Goal: Task Accomplishment & Management: Manage account settings

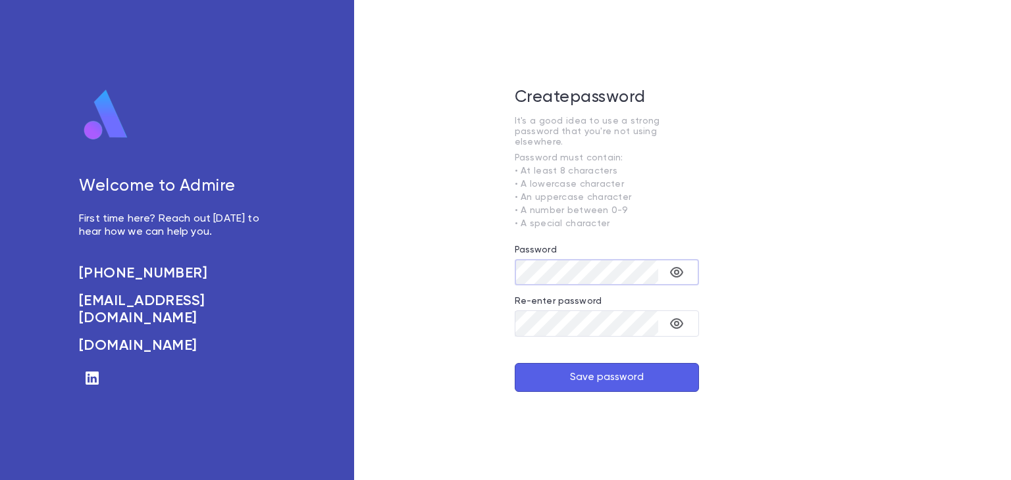
click at [672, 268] on icon "toggle password visibility" at bounding box center [676, 272] width 16 height 16
click at [514, 363] on button "Save password" at bounding box center [606, 377] width 184 height 29
click at [684, 311] on button "toggle password visibility" at bounding box center [676, 324] width 26 height 26
click at [642, 370] on button "Save password" at bounding box center [606, 377] width 184 height 29
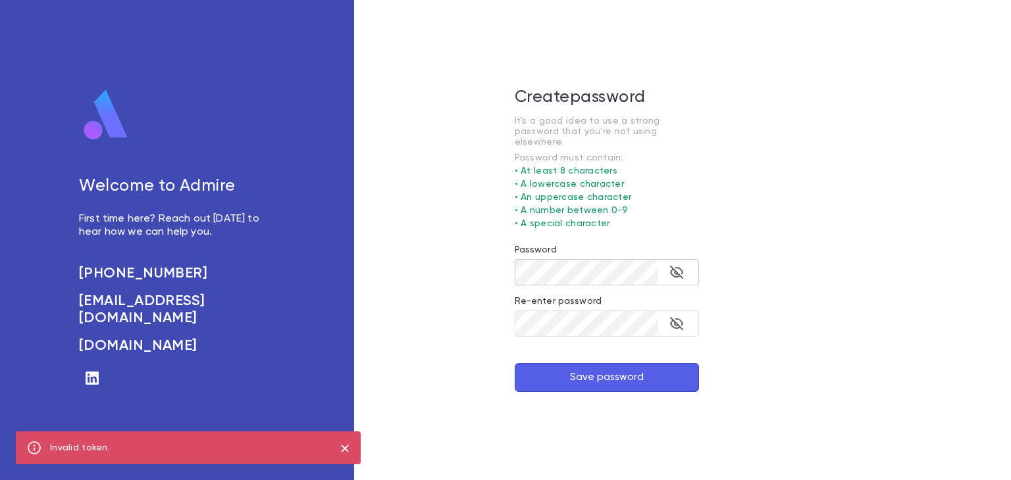
click at [199, 109] on div "Welcome to Admire First time here? Reach out today to hear how we can help you.…" at bounding box center [190, 227] width 222 height 276
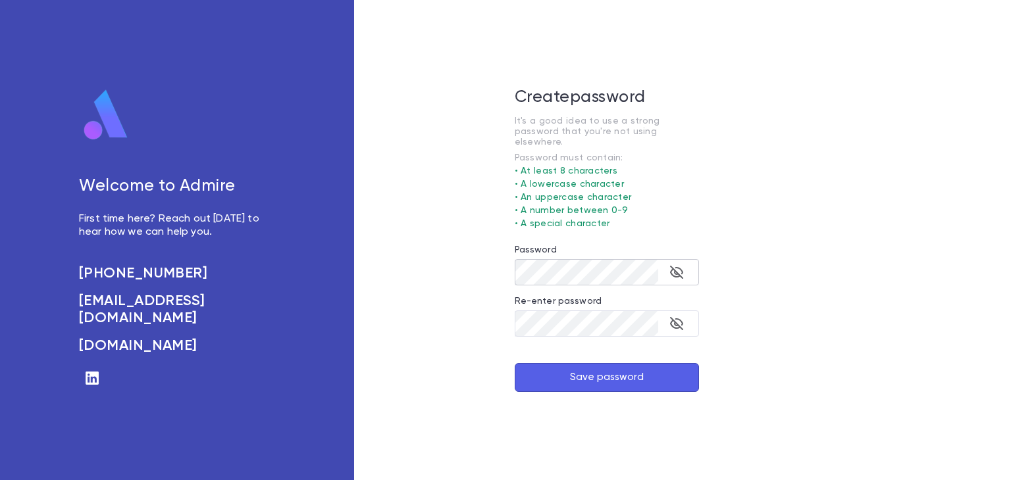
click at [606, 372] on button "Save password" at bounding box center [606, 377] width 184 height 29
click at [672, 267] on icon "toggle password visibility" at bounding box center [676, 272] width 16 height 16
click at [676, 318] on icon "toggle password visibility" at bounding box center [676, 324] width 16 height 16
click at [624, 379] on button "Save password" at bounding box center [606, 377] width 184 height 29
click at [641, 370] on button "Save password" at bounding box center [606, 377] width 184 height 29
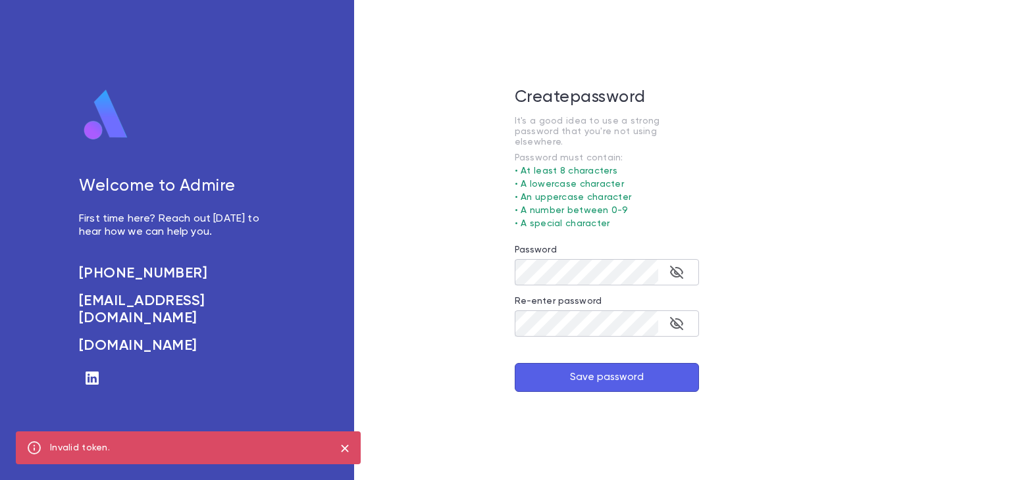
drag, startPoint x: 775, startPoint y: 11, endPoint x: 732, endPoint y: 64, distance: 68.3
click at [733, 64] on div "Create password It's a good idea to use a strong password that you're not using…" at bounding box center [606, 240] width 505 height 480
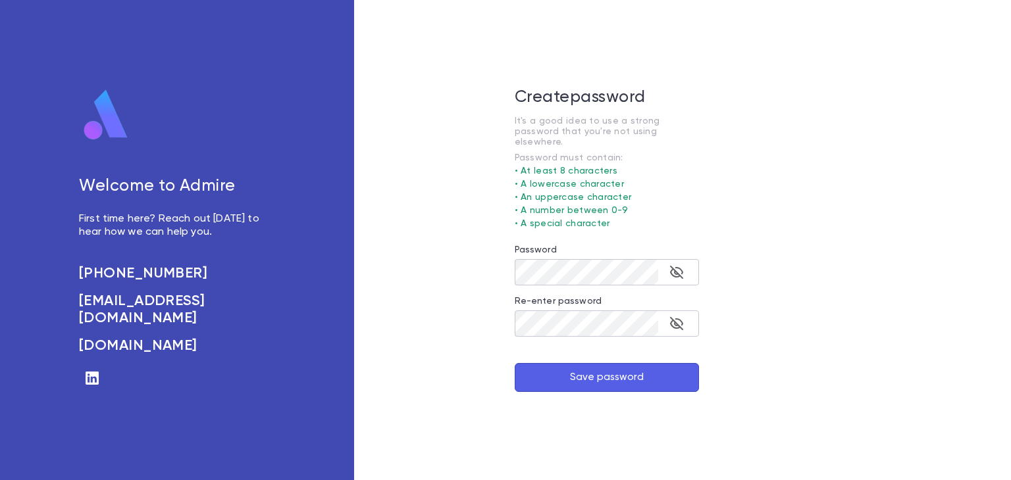
click at [918, 164] on div "Welcome to Admire First time here? Reach out today to hear how we can help you.…" at bounding box center [505, 240] width 1011 height 480
click at [679, 276] on button "toggle password visibility" at bounding box center [676, 272] width 26 height 26
click at [687, 313] on button "toggle password visibility" at bounding box center [676, 324] width 26 height 26
click at [653, 371] on button "Save password" at bounding box center [606, 377] width 184 height 29
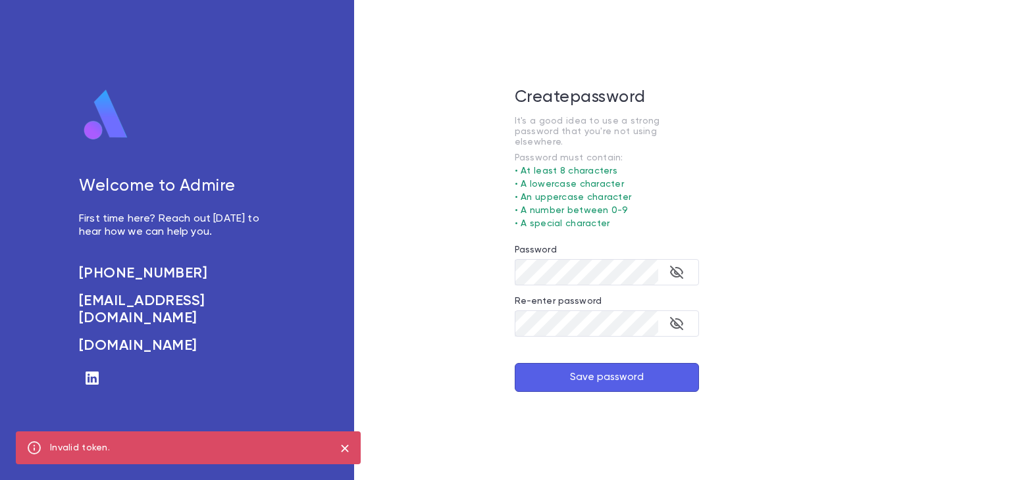
click at [107, 82] on div "Welcome to Admire First time here? Reach out [DATE] to hear how we can help you…" at bounding box center [177, 240] width 354 height 480
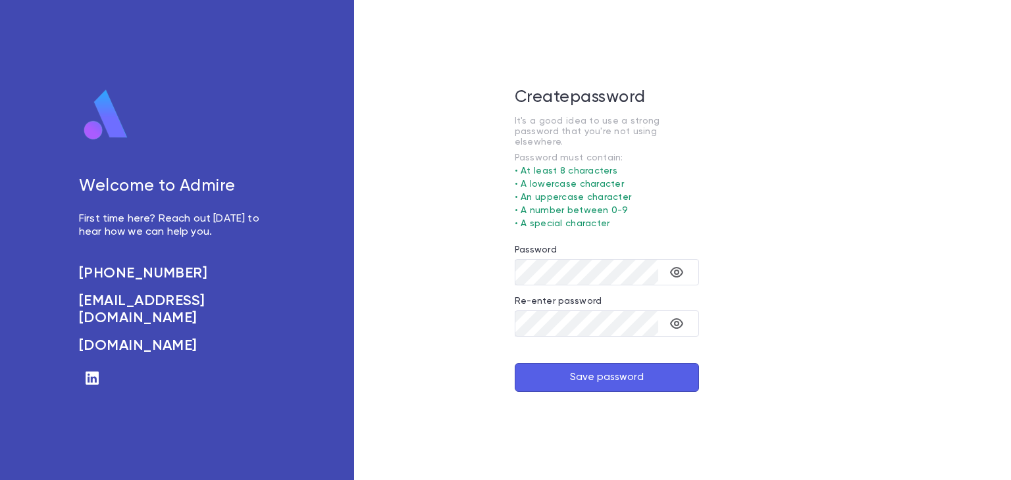
click at [571, 364] on button "Save password" at bounding box center [606, 377] width 184 height 29
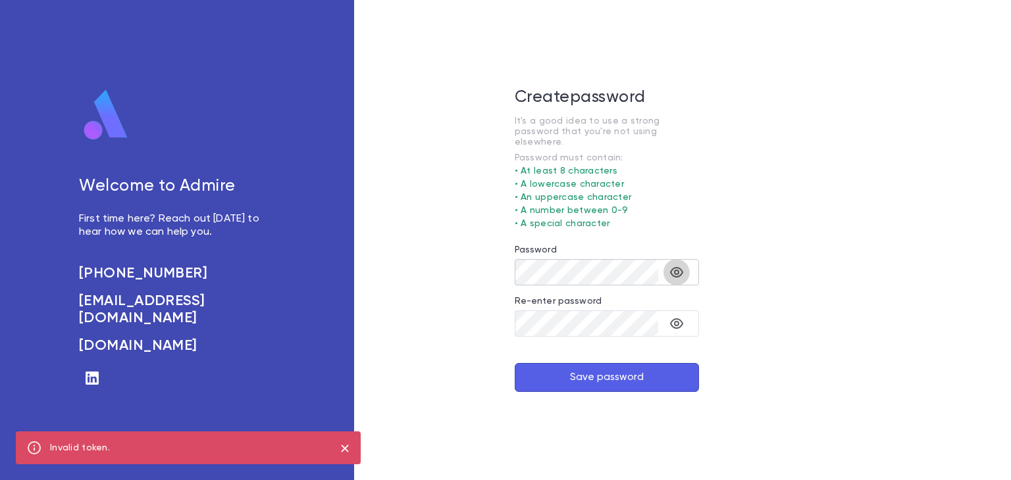
click at [679, 267] on icon "toggle password visibility" at bounding box center [676, 272] width 13 height 11
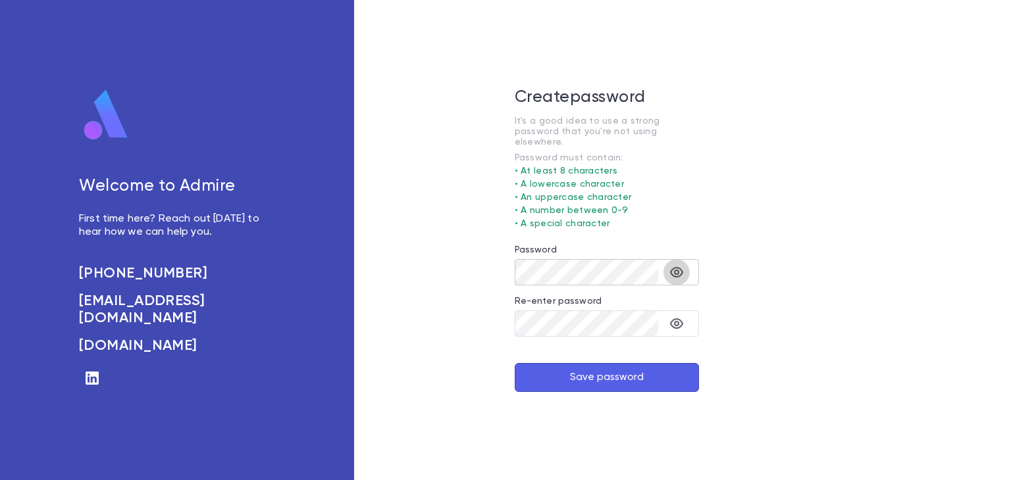
click at [675, 267] on icon "toggle password visibility" at bounding box center [676, 272] width 16 height 16
click at [676, 318] on icon "toggle password visibility" at bounding box center [676, 323] width 13 height 11
click at [630, 380] on button "Save password" at bounding box center [606, 377] width 184 height 29
click at [672, 259] on button "toggle password visibility" at bounding box center [676, 272] width 26 height 26
click at [686, 311] on div "​" at bounding box center [606, 324] width 184 height 26
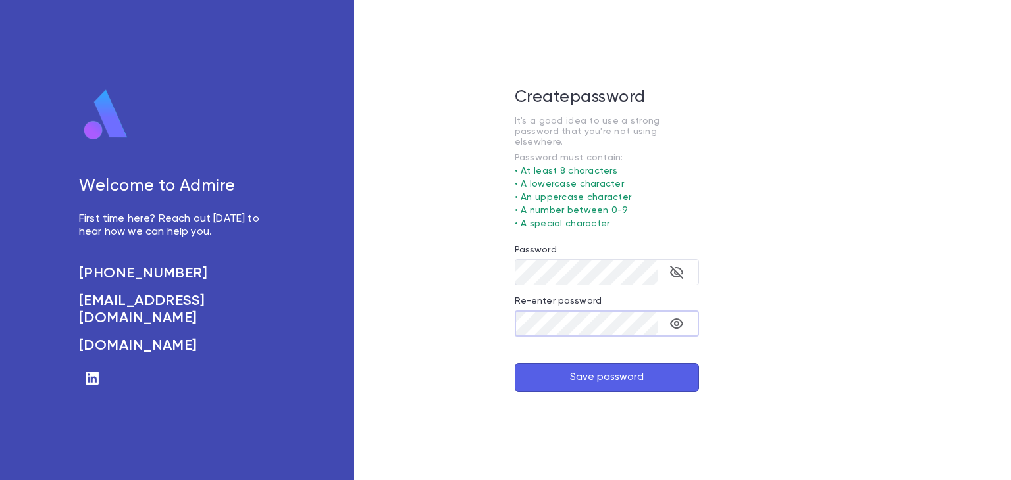
click at [676, 318] on icon "toggle password visibility" at bounding box center [676, 324] width 16 height 16
click at [645, 363] on button "Save password" at bounding box center [606, 377] width 184 height 29
